Goal: Task Accomplishment & Management: Complete application form

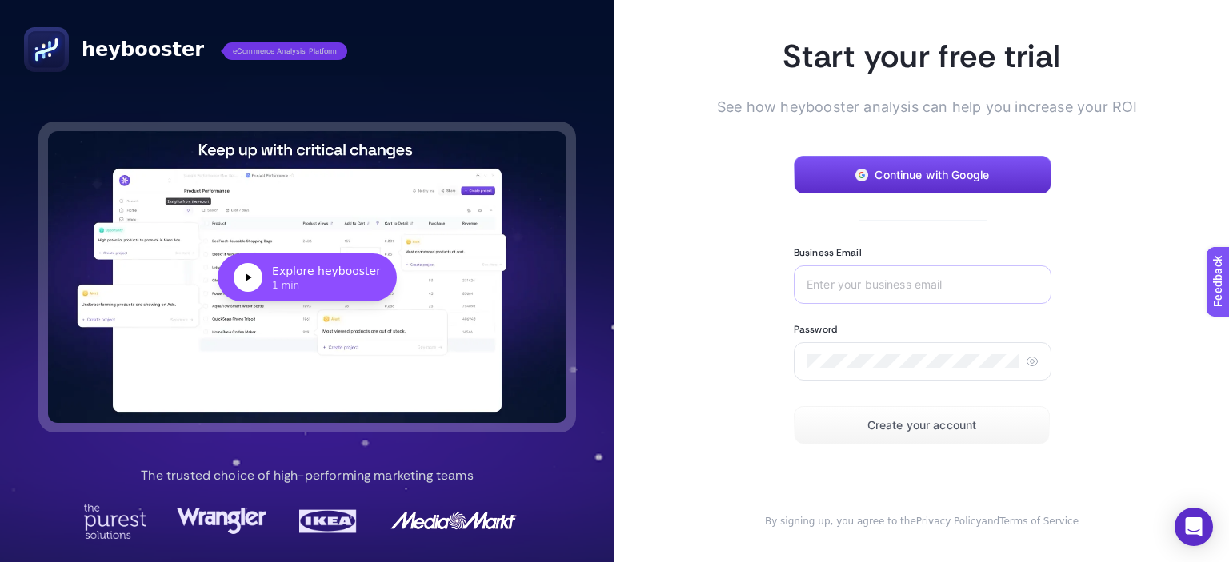
click at [879, 302] on div at bounding box center [923, 285] width 258 height 38
click at [876, 294] on div at bounding box center [923, 285] width 258 height 38
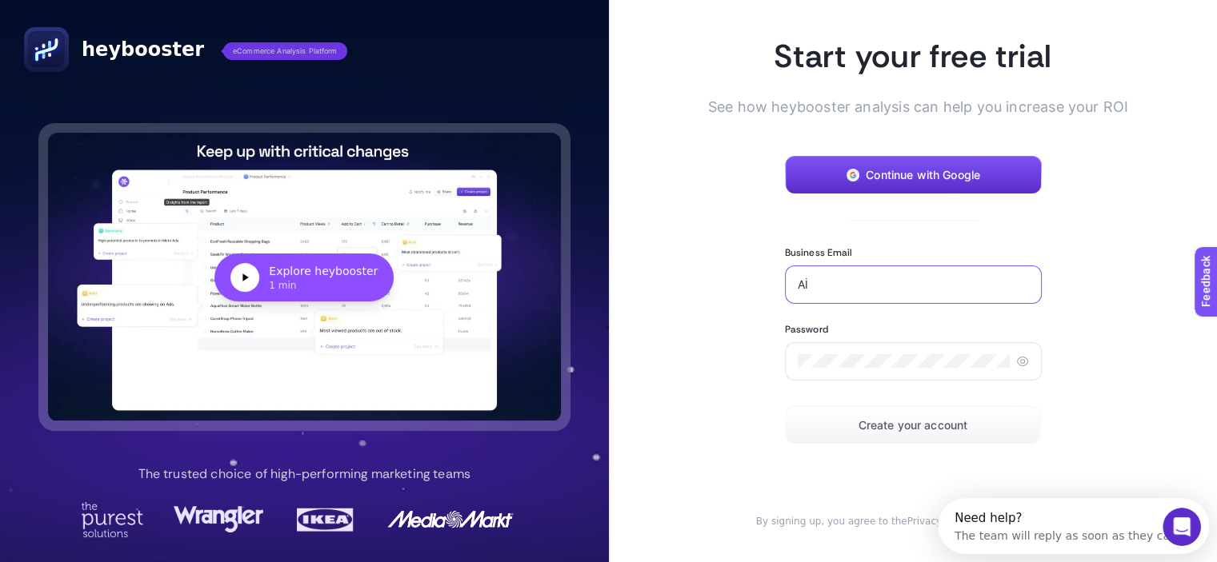
type input "A"
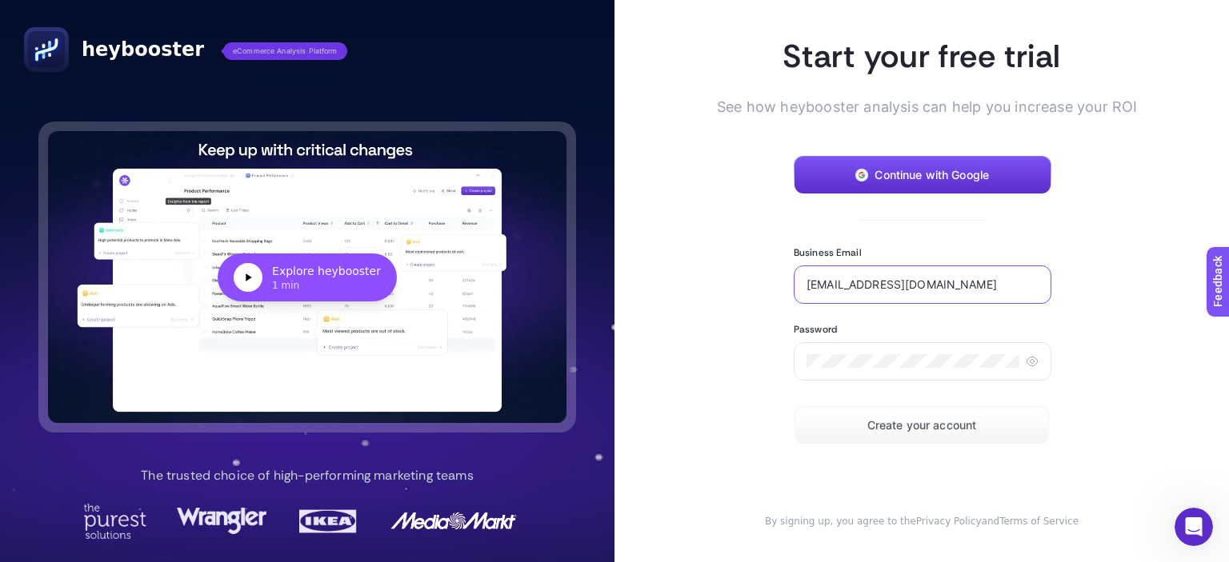
type input "[EMAIL_ADDRESS][DOMAIN_NAME]"
click at [912, 419] on span "Create your account" at bounding box center [922, 425] width 110 height 13
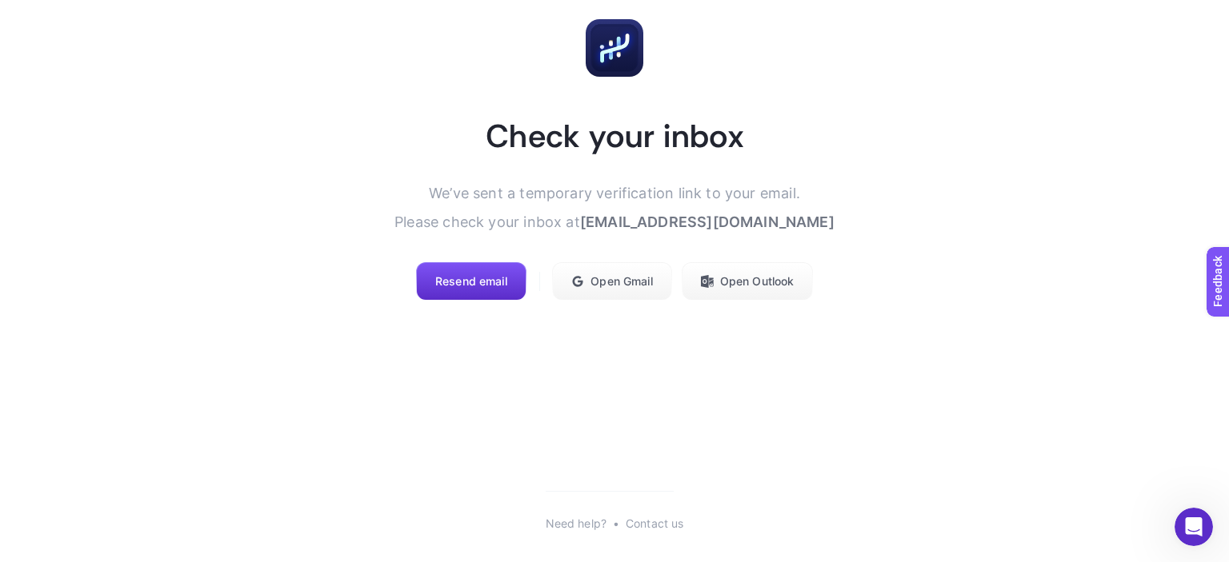
click at [858, 130] on article "Check your inbox We’ve sent a temporary verification link to your email. Please…" at bounding box center [614, 160] width 1229 height 320
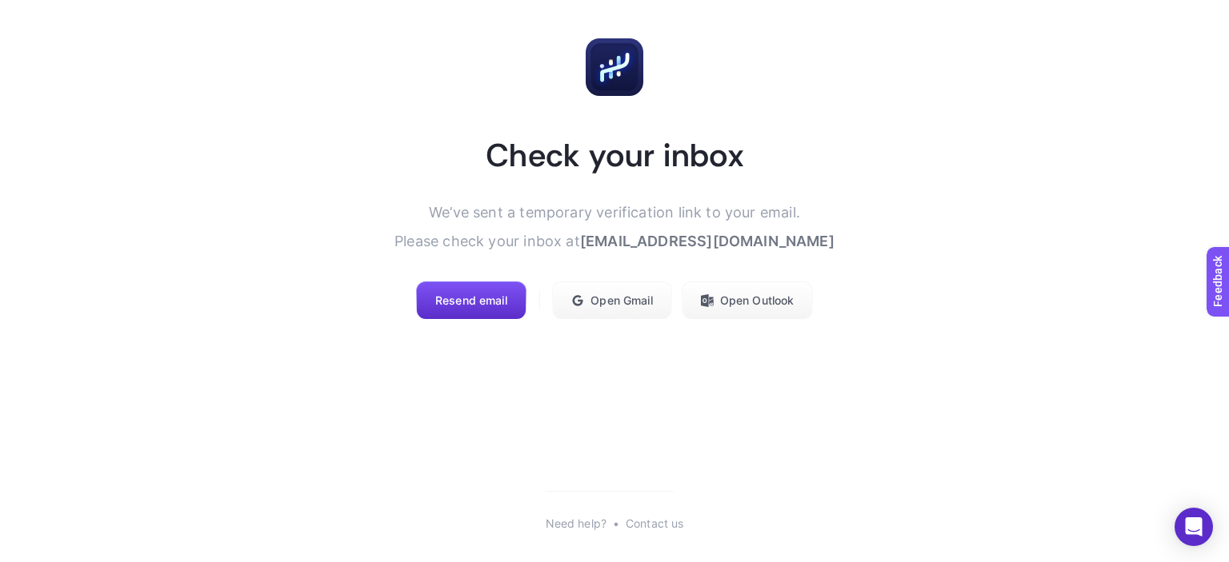
click at [619, 164] on h1 "Check your inbox" at bounding box center [615, 155] width 258 height 42
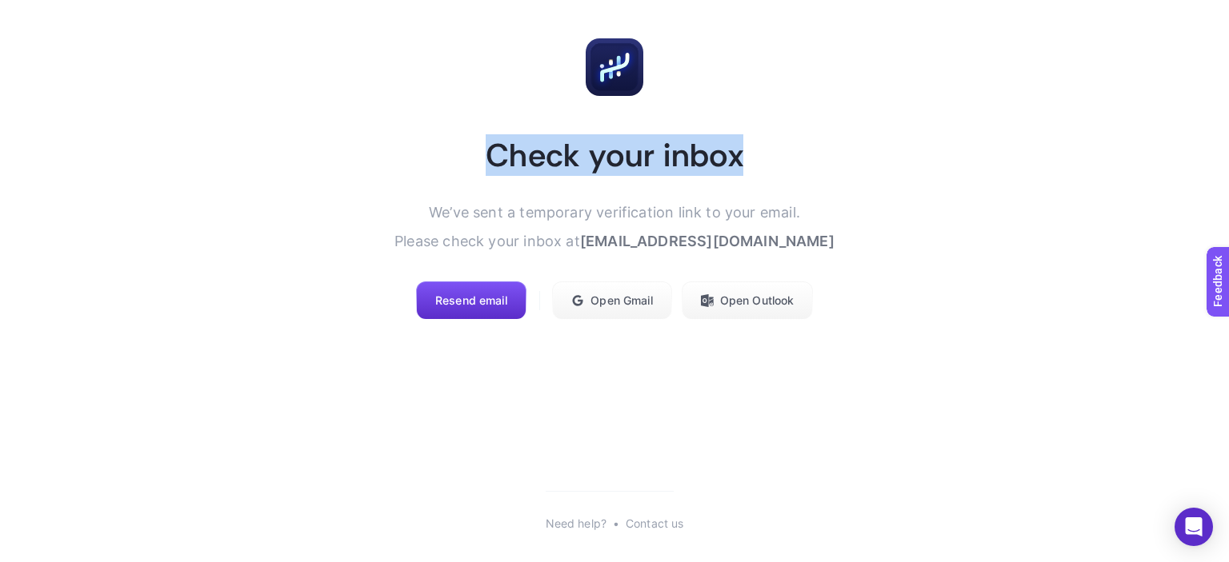
click at [619, 164] on h1 "Check your inbox" at bounding box center [615, 155] width 258 height 42
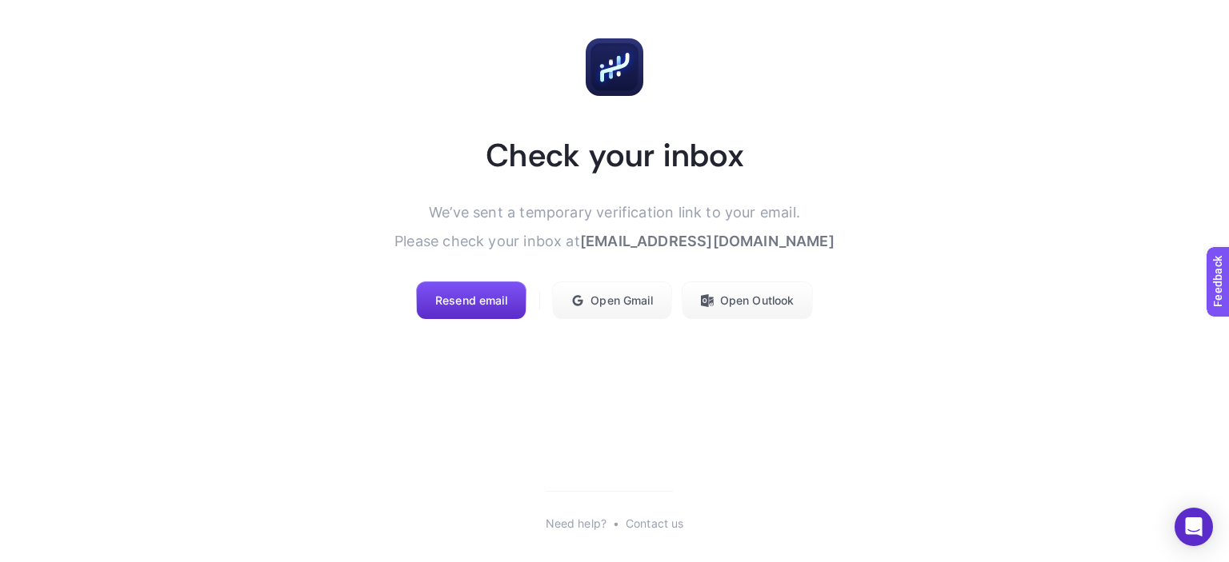
click at [562, 230] on p "We’ve sent a temporary verification link to your email. Please check your inbox…" at bounding box center [614, 227] width 440 height 58
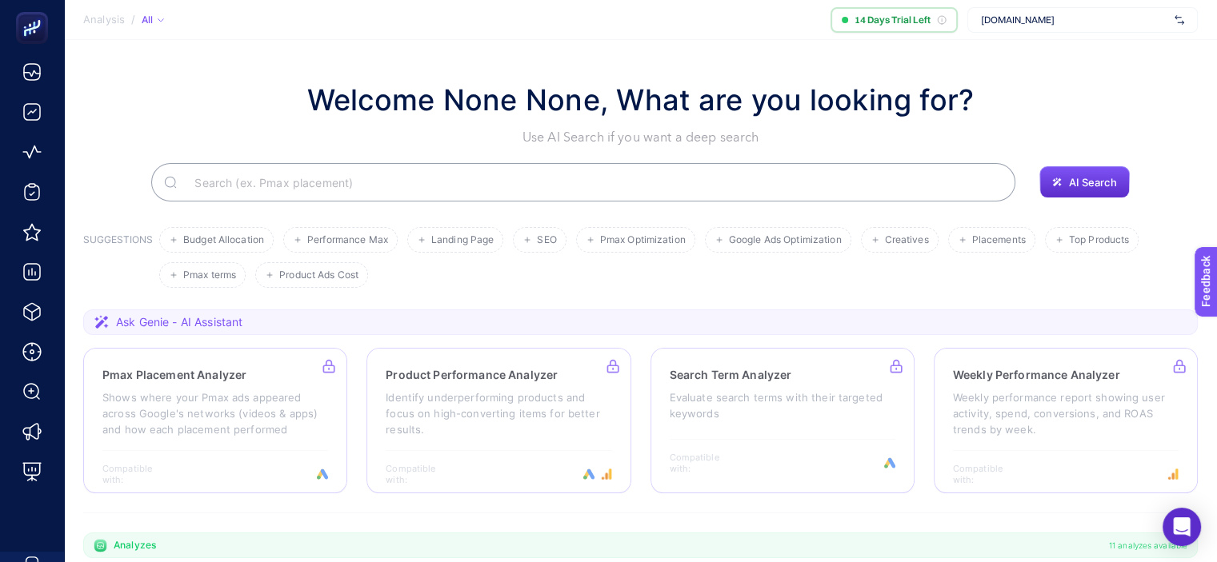
click at [283, 187] on input "Search" at bounding box center [592, 182] width 821 height 45
click at [211, 128] on div "Welcome None None, What are you looking for? Use AI Search if you want a deep s…" at bounding box center [640, 112] width 1114 height 69
click at [334, 118] on h1 "Welcome None None, What are you looking for?" at bounding box center [640, 99] width 667 height 43
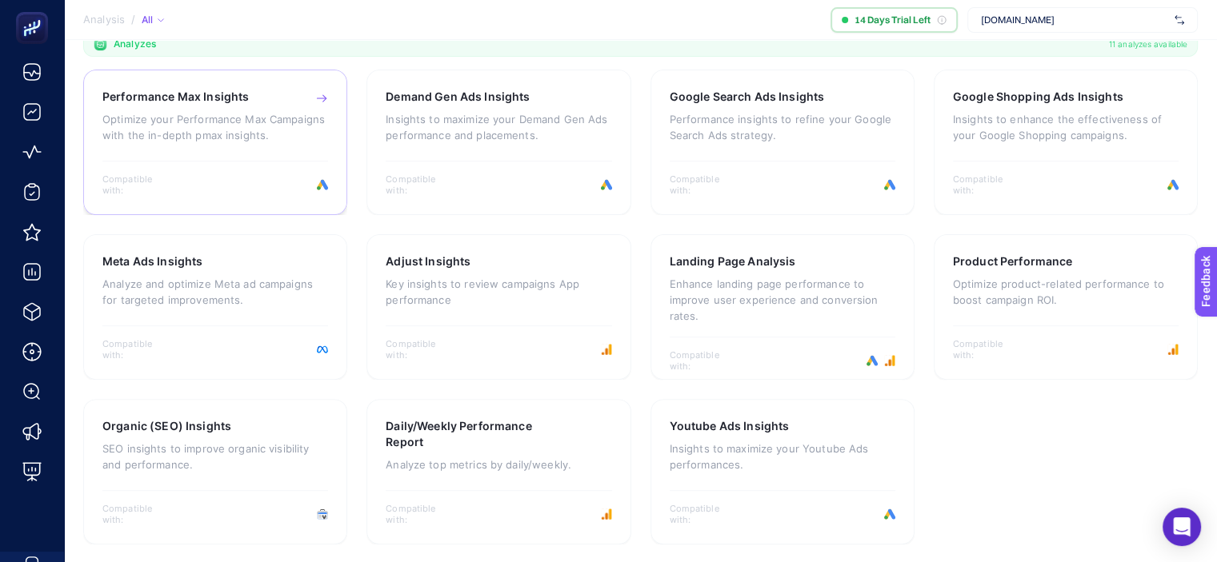
scroll to position [502, 0]
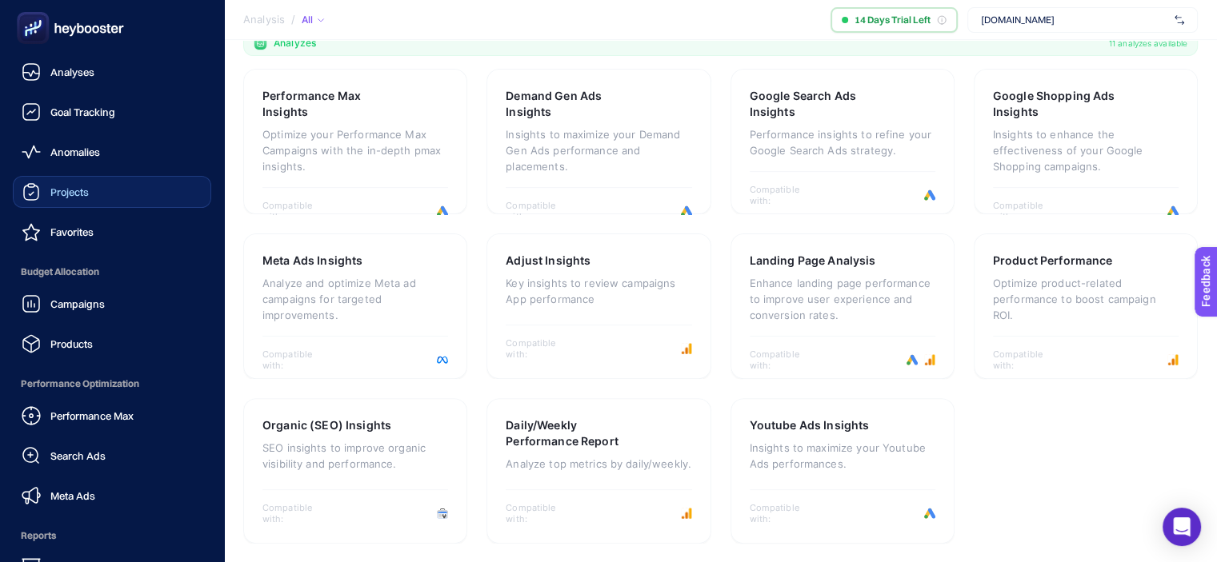
click at [72, 189] on span "Projects" at bounding box center [69, 192] width 38 height 13
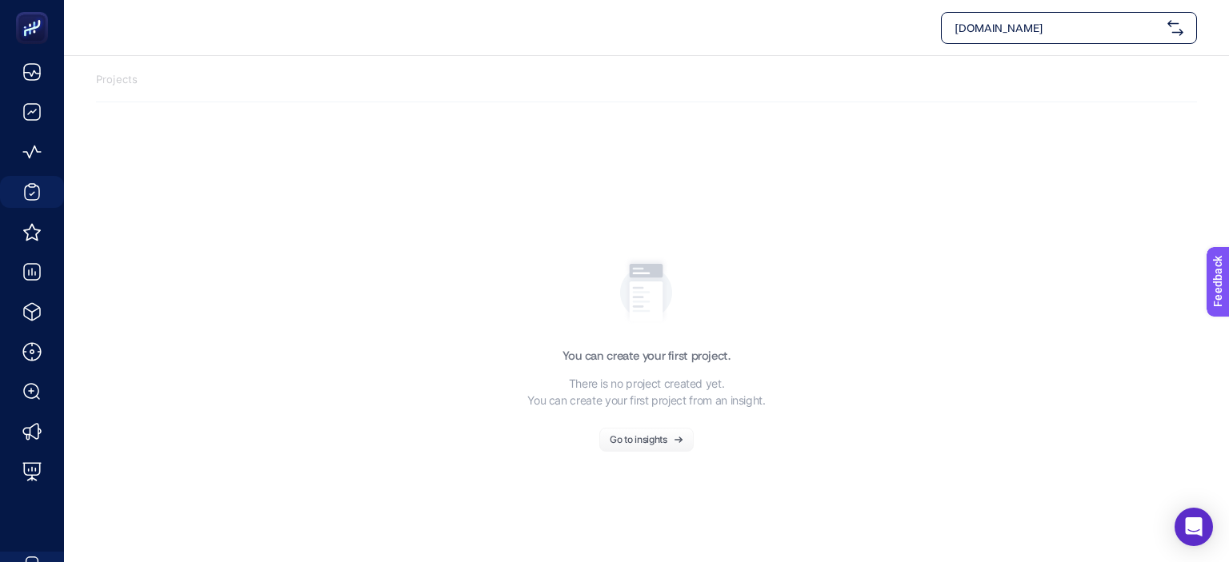
click at [637, 437] on div "Go to insights" at bounding box center [639, 440] width 58 height 10
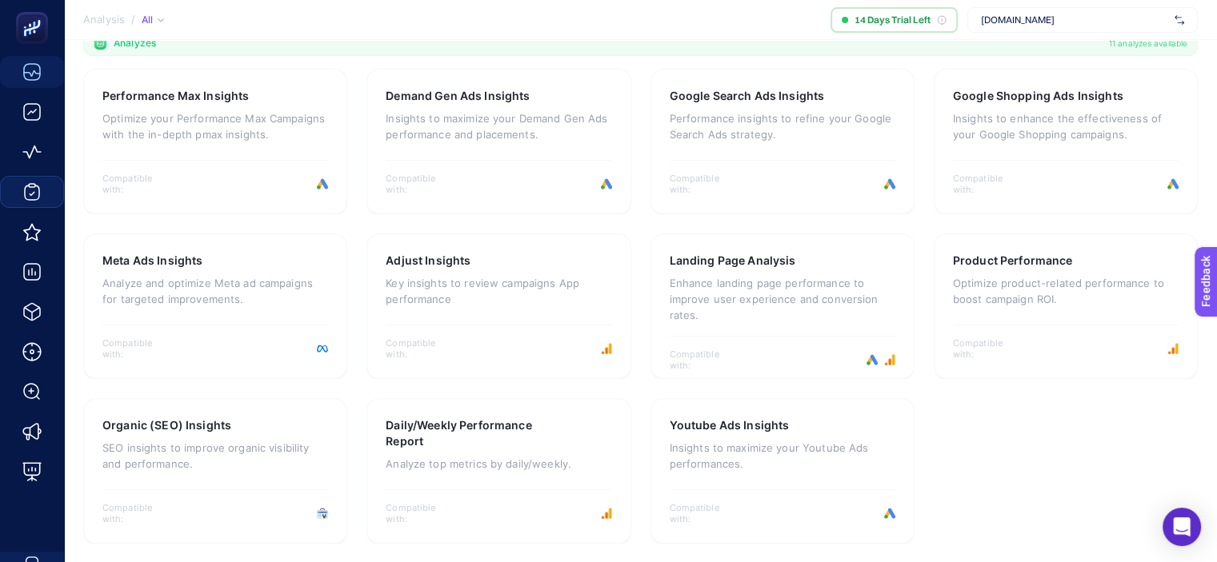
scroll to position [182, 0]
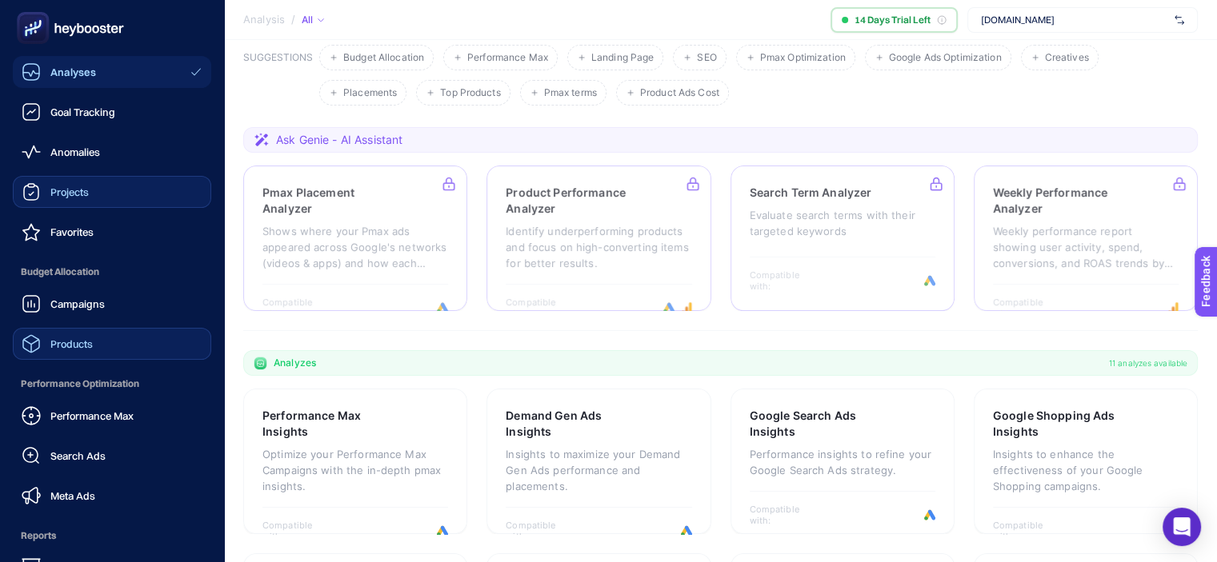
click at [99, 345] on link "Products" at bounding box center [112, 344] width 198 height 32
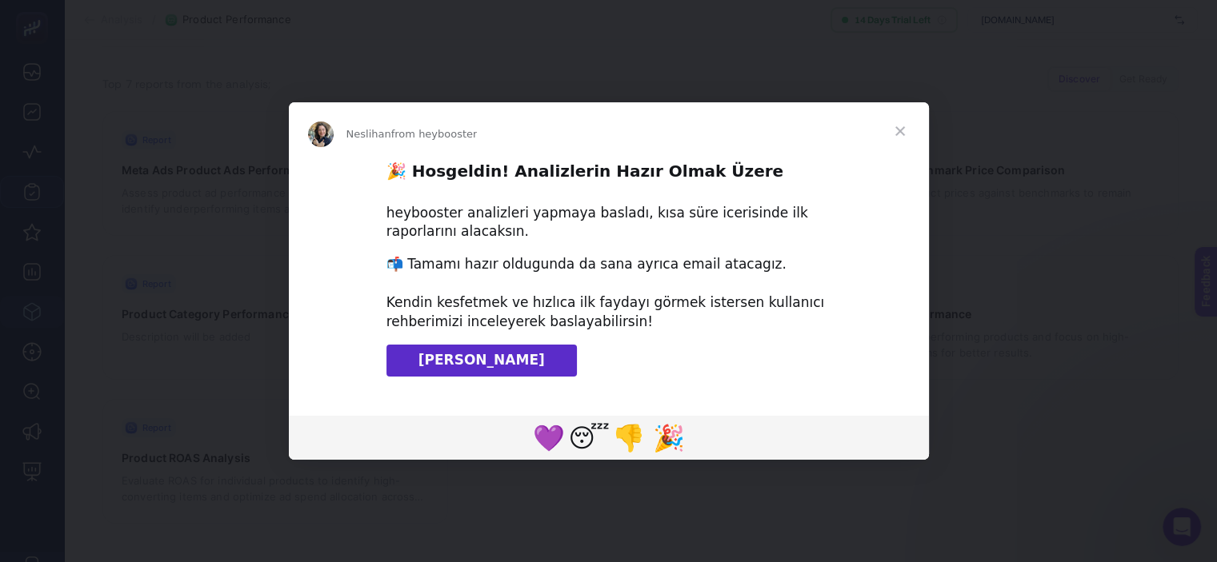
scroll to position [134, 0]
click at [903, 126] on span "Close" at bounding box center [900, 131] width 58 height 58
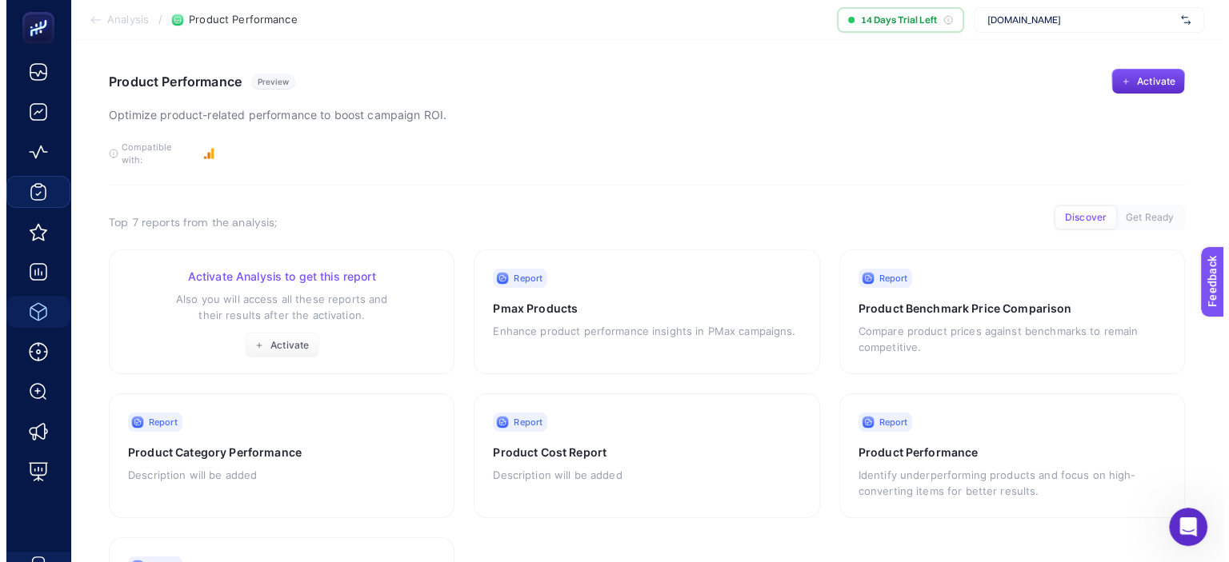
scroll to position [0, 0]
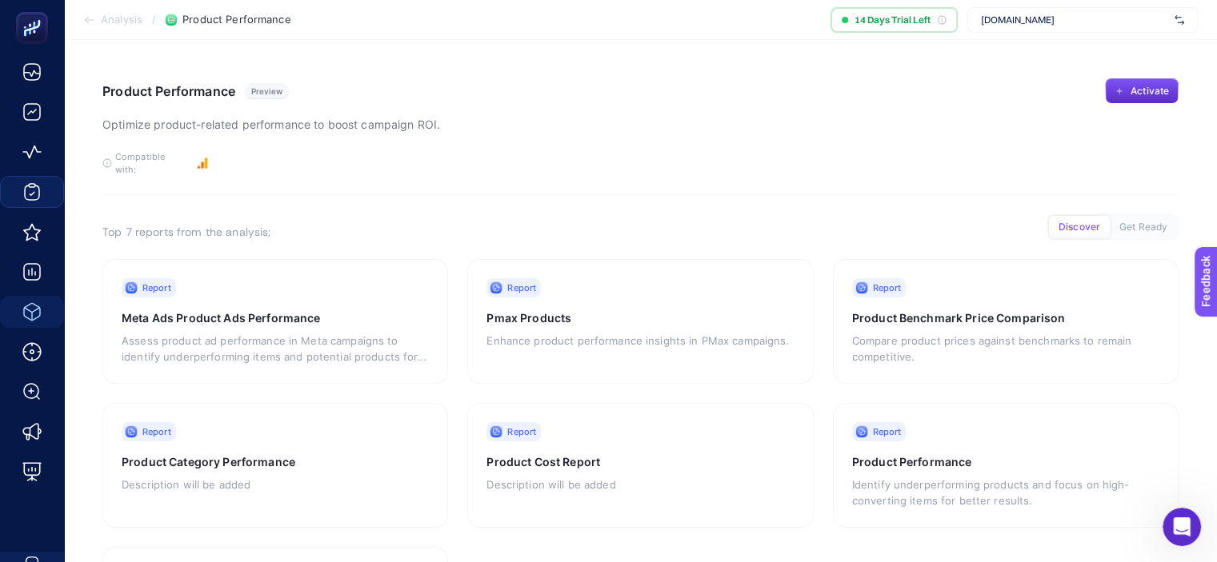
click at [214, 126] on p "Optimize product-related performance to boost campaign ROI." at bounding box center [271, 124] width 338 height 19
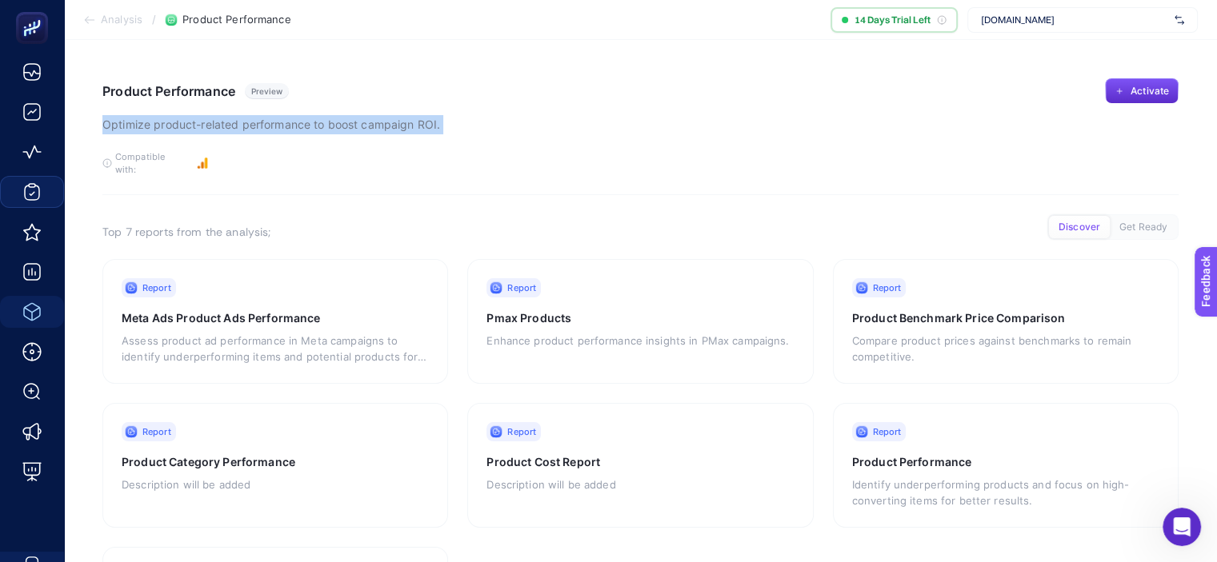
click at [214, 126] on p "Optimize product-related performance to boost campaign ROI." at bounding box center [271, 124] width 338 height 19
click at [374, 126] on p "Optimize product-related performance to boost campaign ROI." at bounding box center [271, 124] width 338 height 19
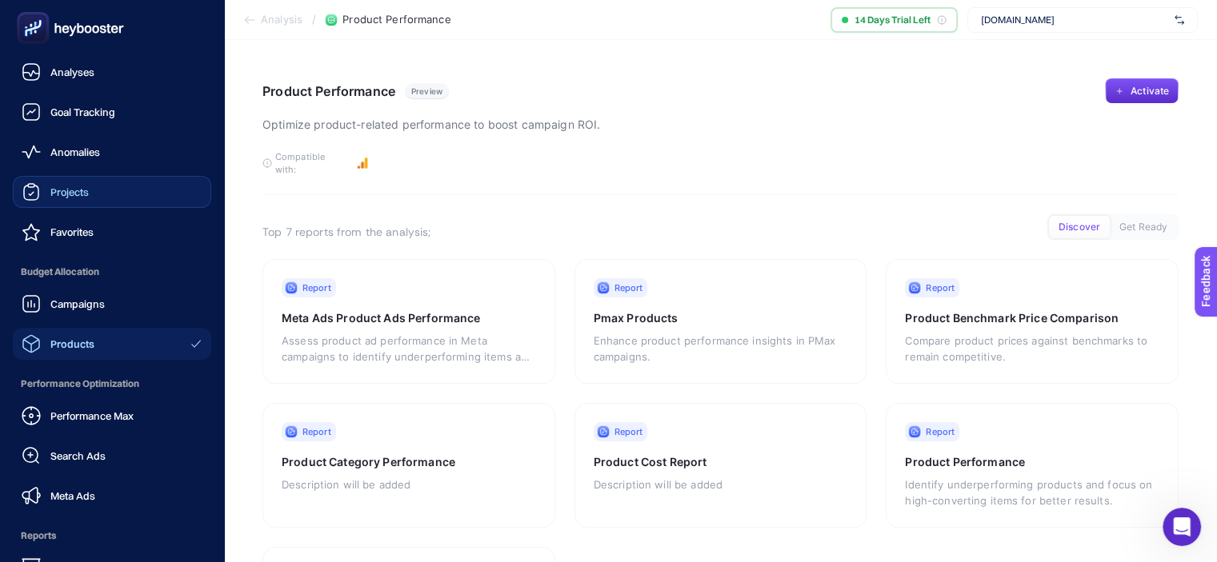
click at [79, 198] on div "Projects" at bounding box center [55, 191] width 67 height 19
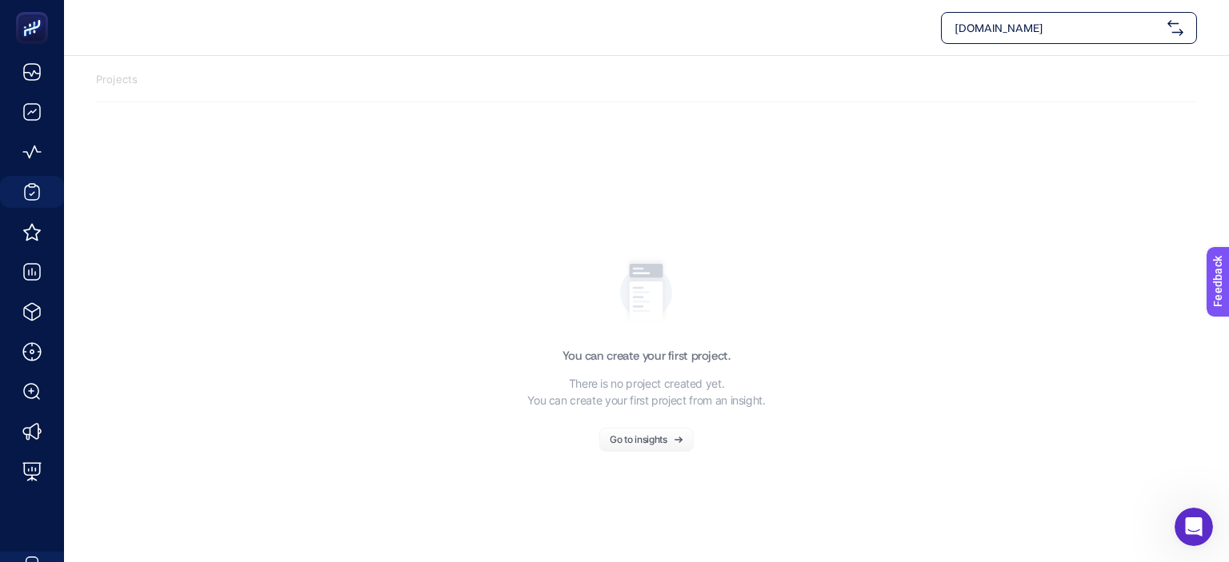
click at [652, 418] on div "You can create your first project. There is no project created yet. You can cre…" at bounding box center [646, 401] width 238 height 102
click at [646, 434] on button "Go to insights" at bounding box center [646, 440] width 94 height 24
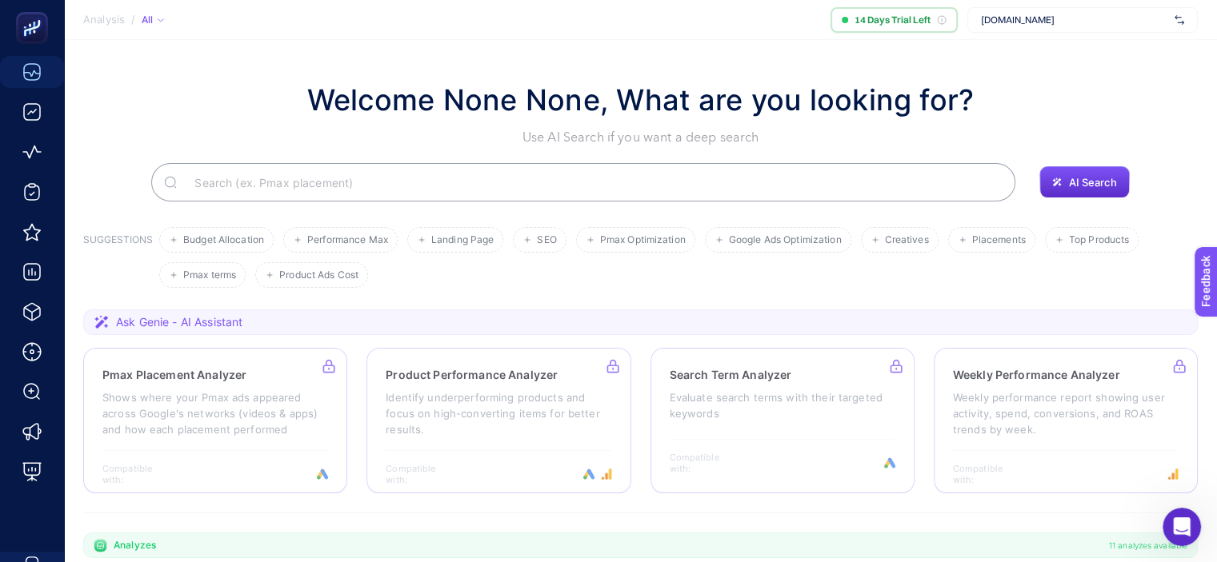
click at [511, 198] on input "Search" at bounding box center [592, 182] width 821 height 45
click at [1089, 113] on div "Welcome None None, What are you looking for? Use AI Search if you want a deep s…" at bounding box center [640, 112] width 1114 height 69
click at [1044, 26] on div "[DOMAIN_NAME]" at bounding box center [1082, 20] width 230 height 26
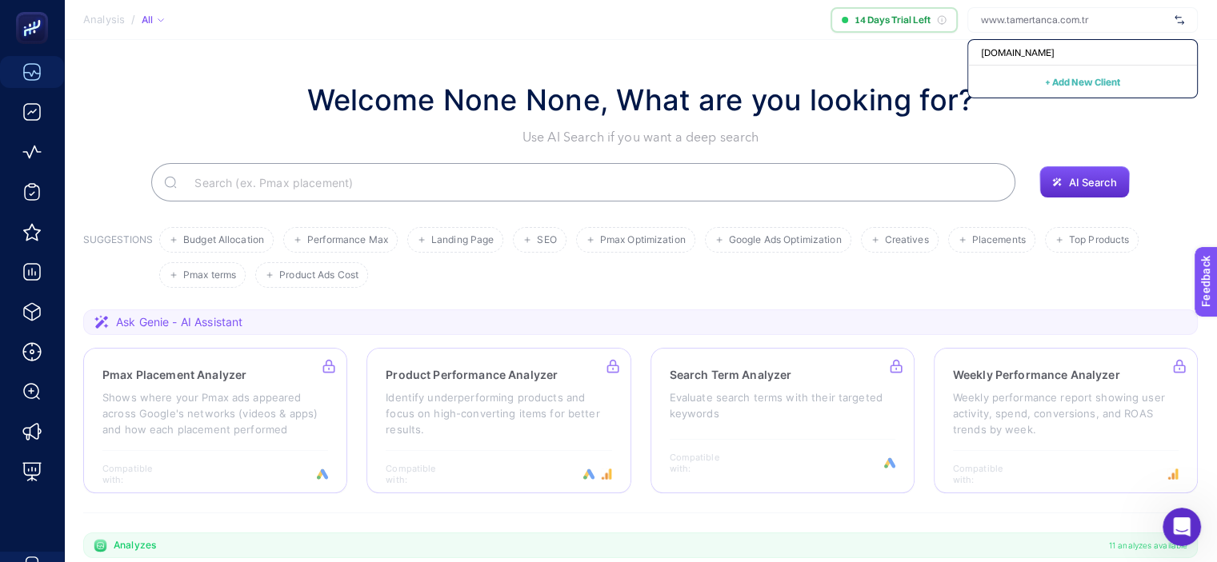
click at [1044, 26] on div at bounding box center [1082, 20] width 230 height 26
drag, startPoint x: 856, startPoint y: 76, endPoint x: 440, endPoint y: 179, distance: 428.6
click at [855, 76] on section "Welcome None None, What are you looking for? Use AI Search if you want a deep s…" at bounding box center [640, 553] width 1153 height 1026
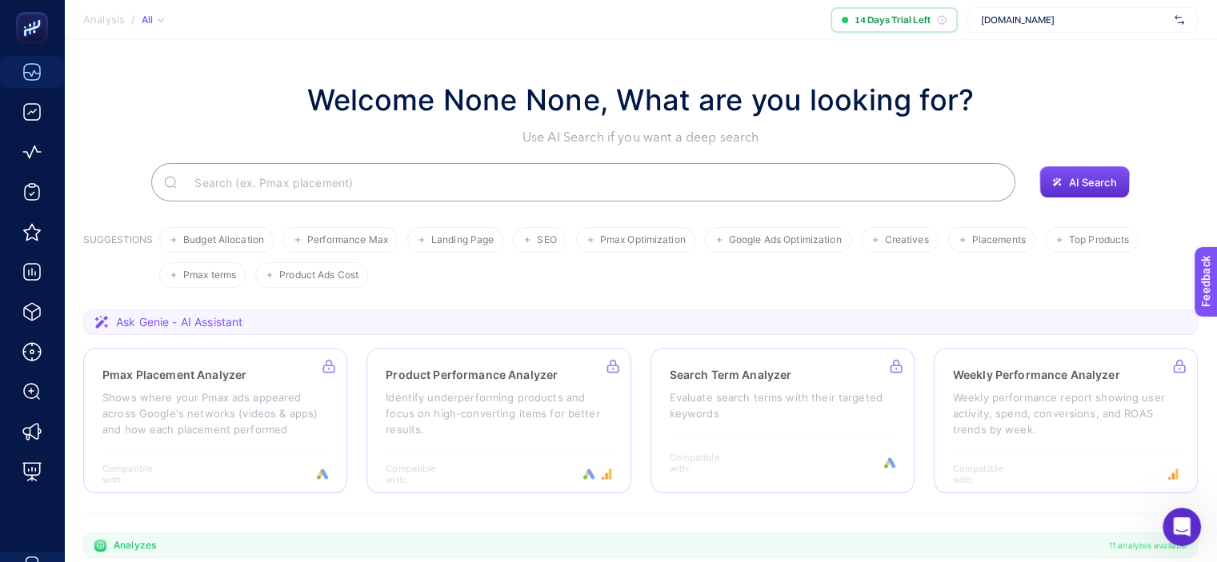
click at [320, 190] on input "Search" at bounding box center [592, 182] width 821 height 45
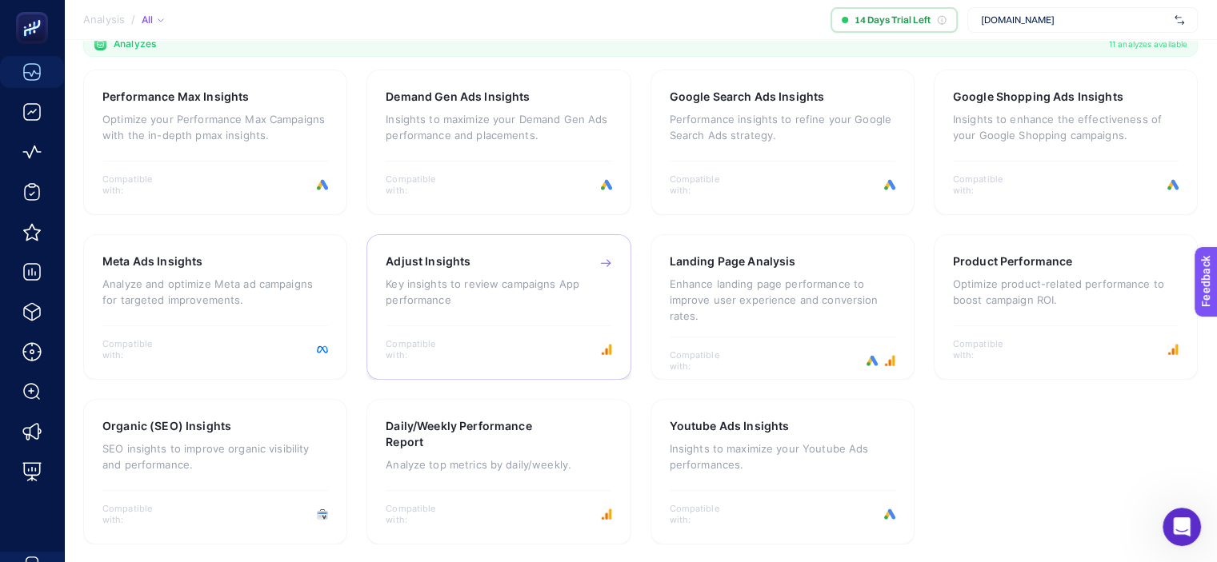
scroll to position [502, 0]
click at [198, 282] on p "Analyze and optimize Meta ad campaigns for targeted improvements." at bounding box center [215, 291] width 226 height 32
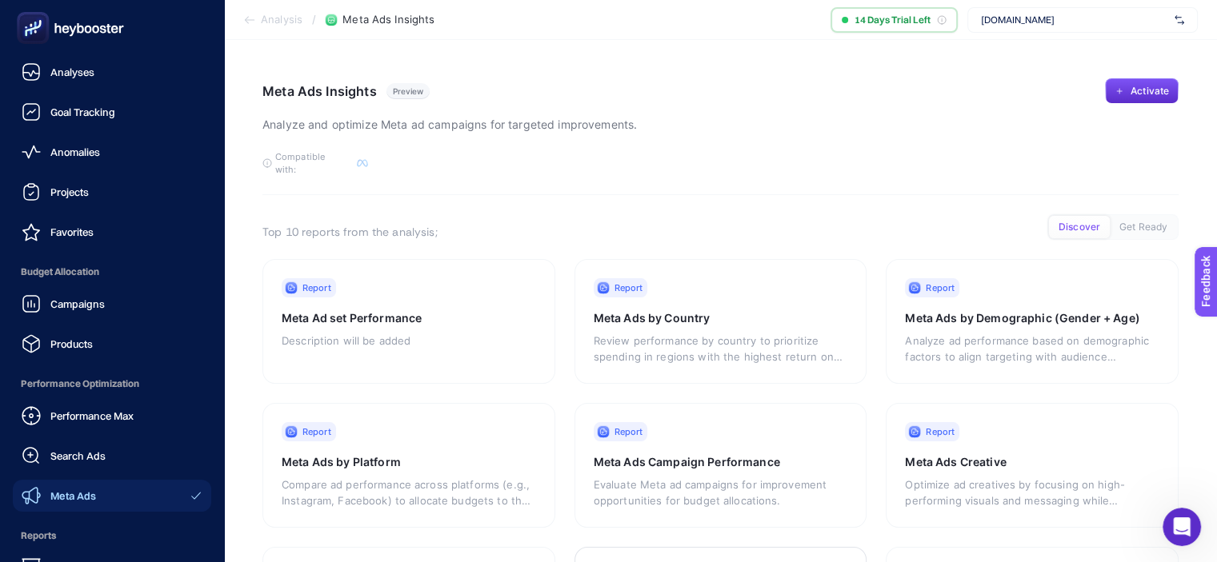
click at [38, 29] on rect at bounding box center [33, 28] width 26 height 26
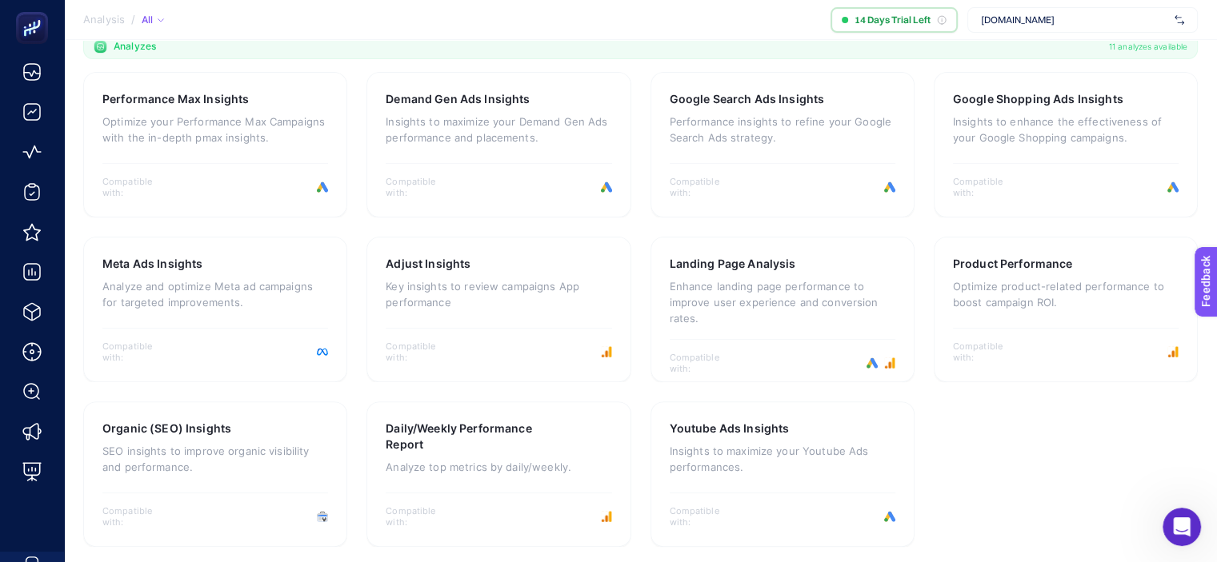
scroll to position [502, 0]
